Goal: Use online tool/utility

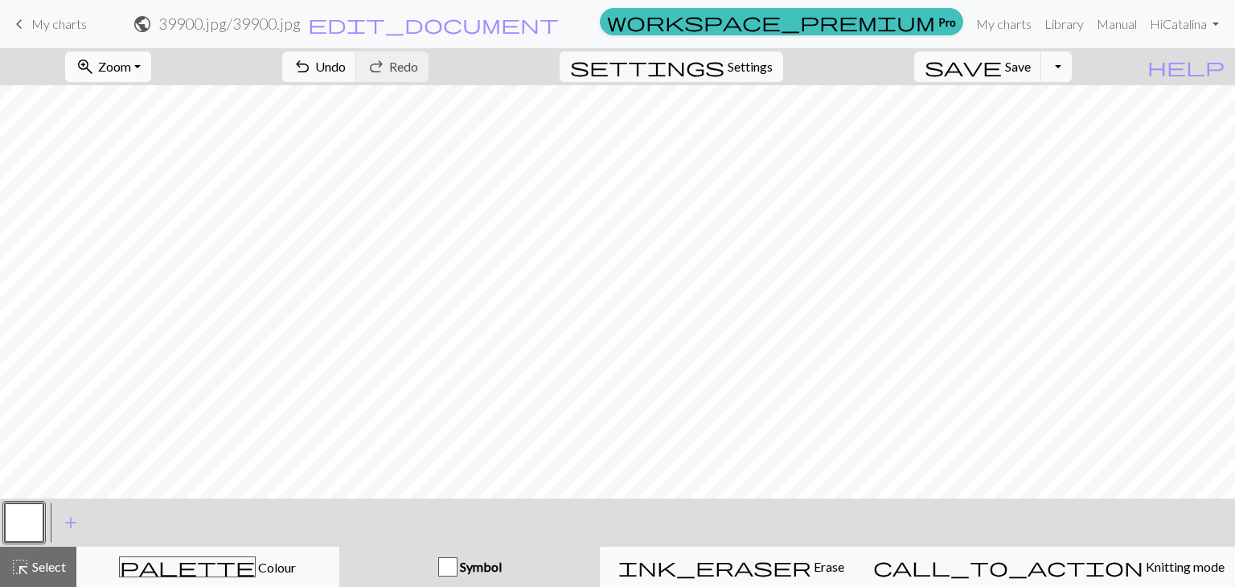
click at [95, 67] on span "zoom_in" at bounding box center [85, 66] width 19 height 23
click at [150, 95] on button "Fit all" at bounding box center [130, 102] width 127 height 26
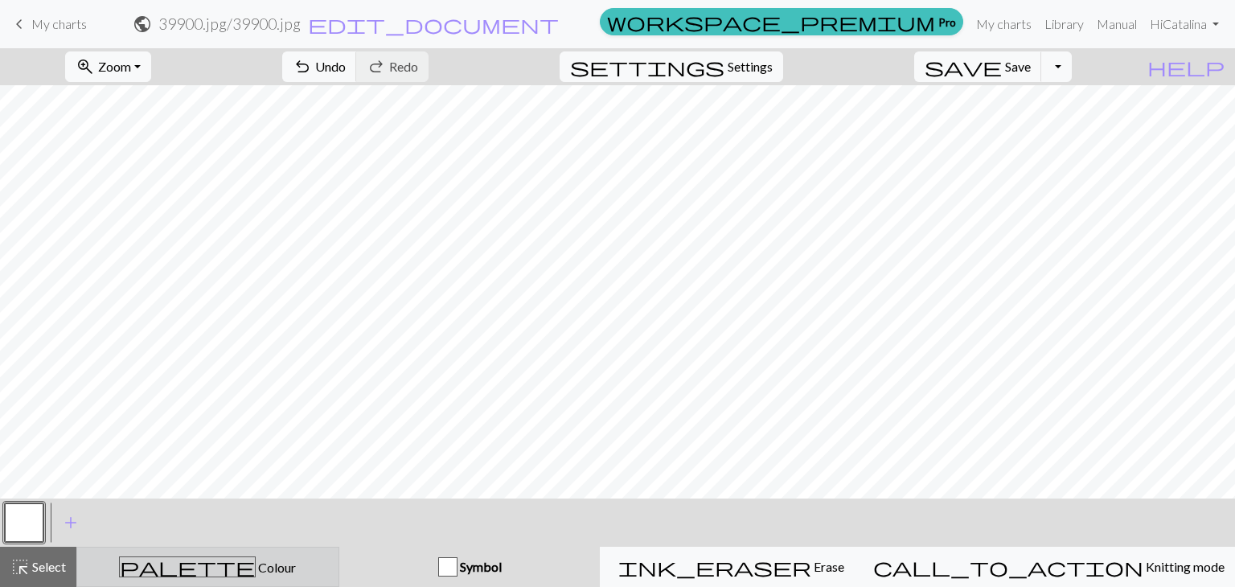
click at [295, 559] on div "palette Colour Colour" at bounding box center [208, 566] width 242 height 21
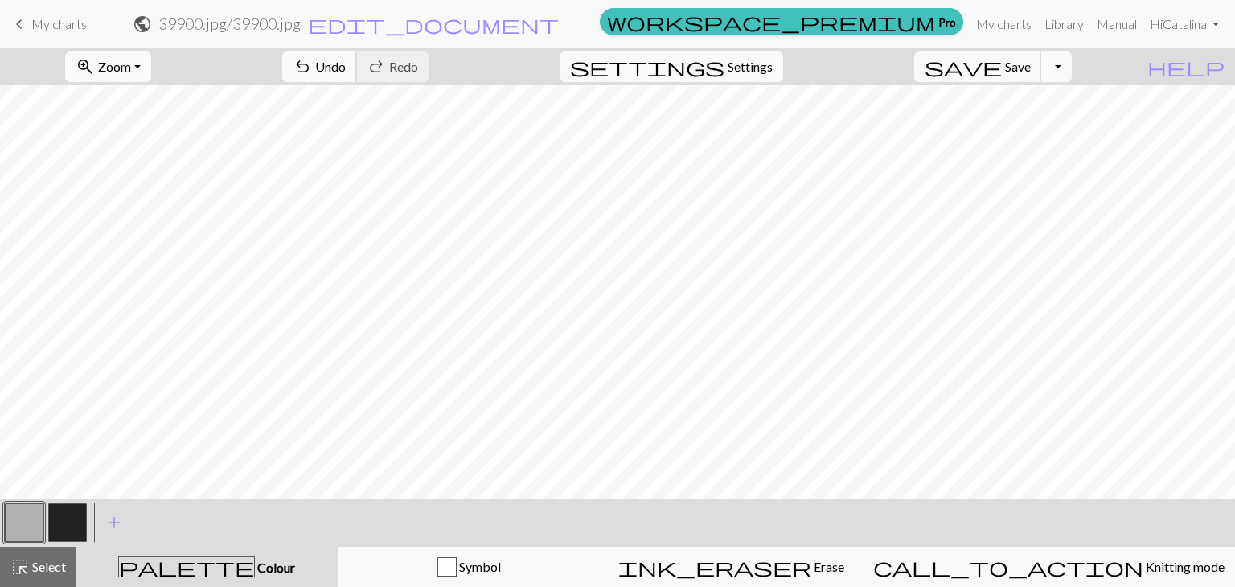
click at [312, 64] on span "undo" at bounding box center [302, 66] width 19 height 23
click at [475, 563] on div "Symbol" at bounding box center [469, 566] width 242 height 19
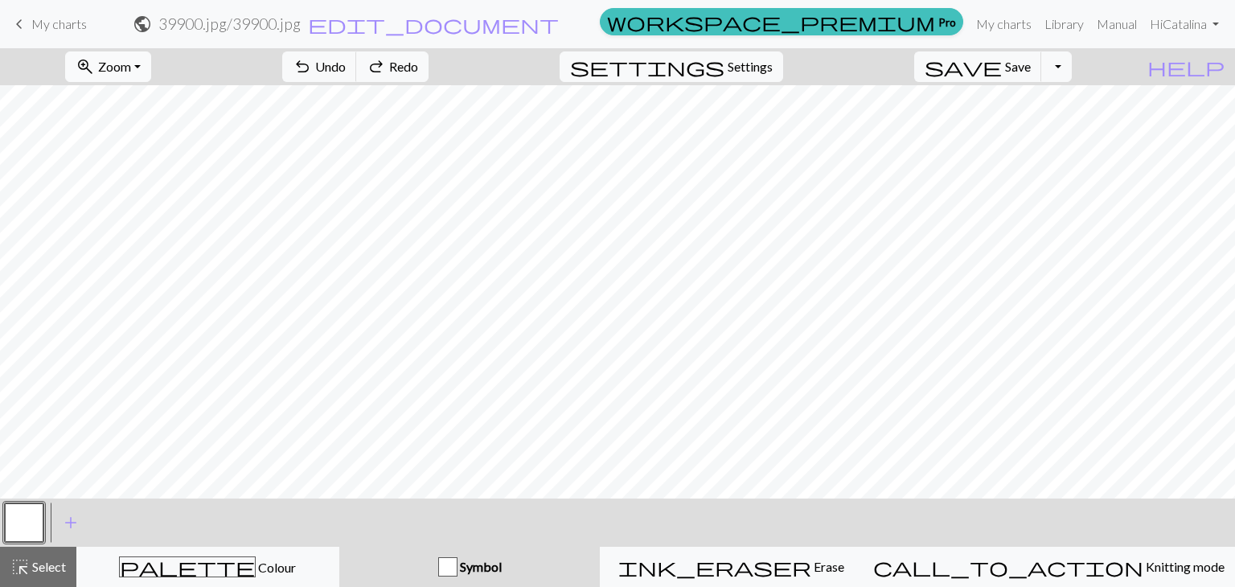
click at [150, 81] on button "zoom_in Zoom Zoom" at bounding box center [108, 66] width 86 height 31
click at [164, 207] on button "100%" at bounding box center [130, 219] width 127 height 26
